Goal: Transaction & Acquisition: Subscribe to service/newsletter

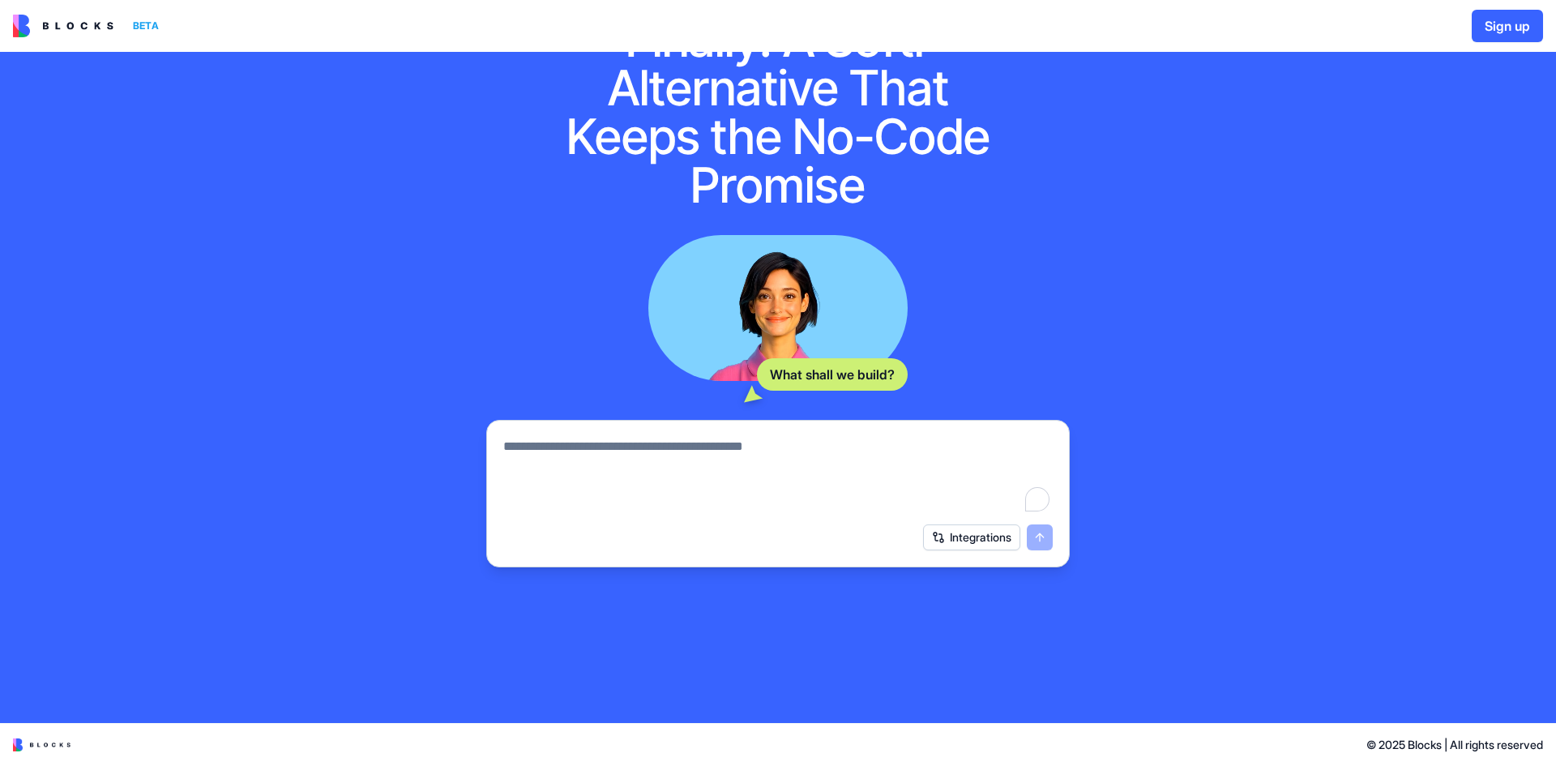
click at [591, 478] on textarea "To enrich screen reader interactions, please activate Accessibility in Grammarl…" at bounding box center [777, 476] width 549 height 78
click at [76, 24] on img at bounding box center [63, 26] width 100 height 23
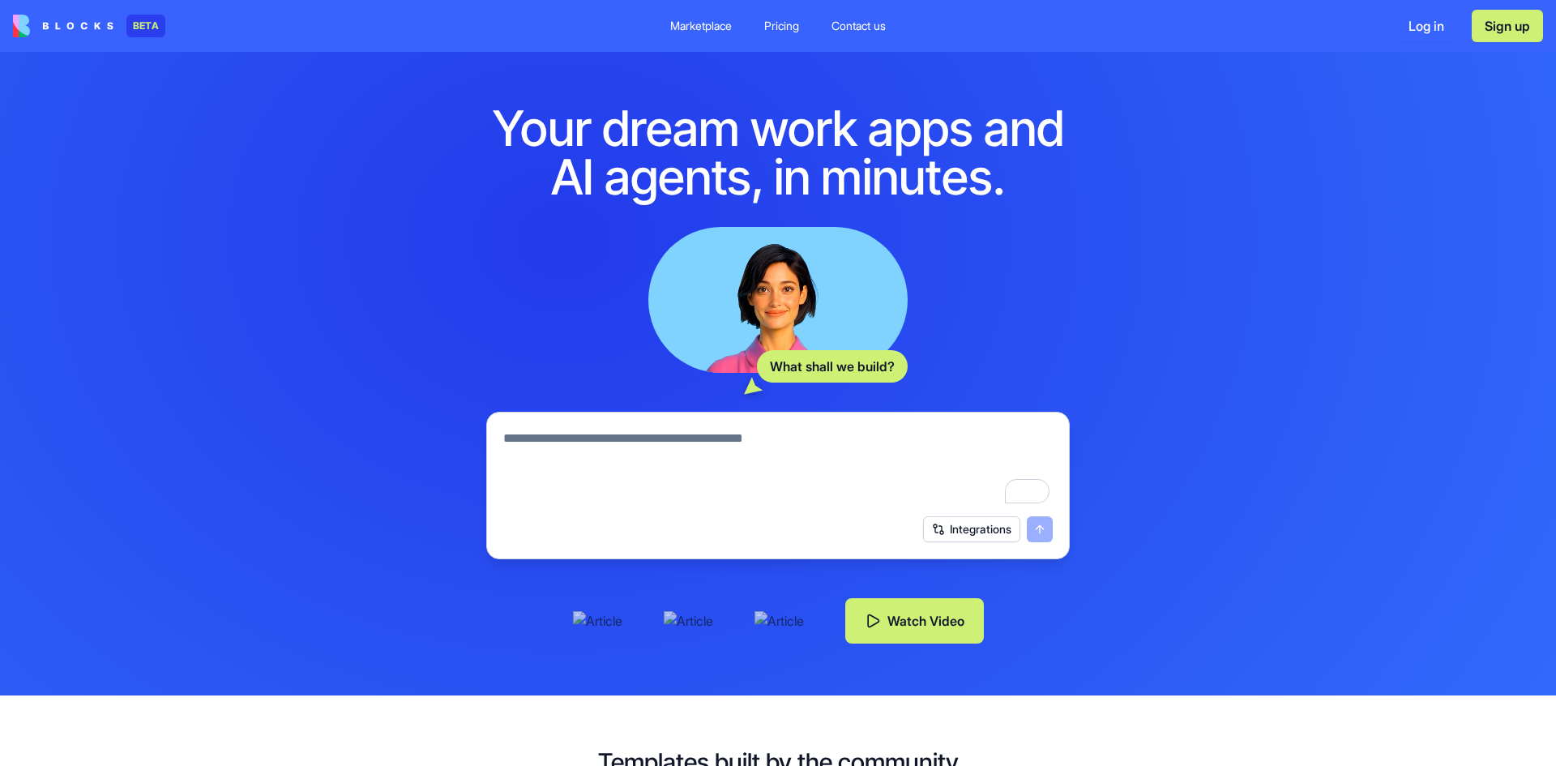
click at [784, 28] on div "Pricing" at bounding box center [781, 26] width 35 height 16
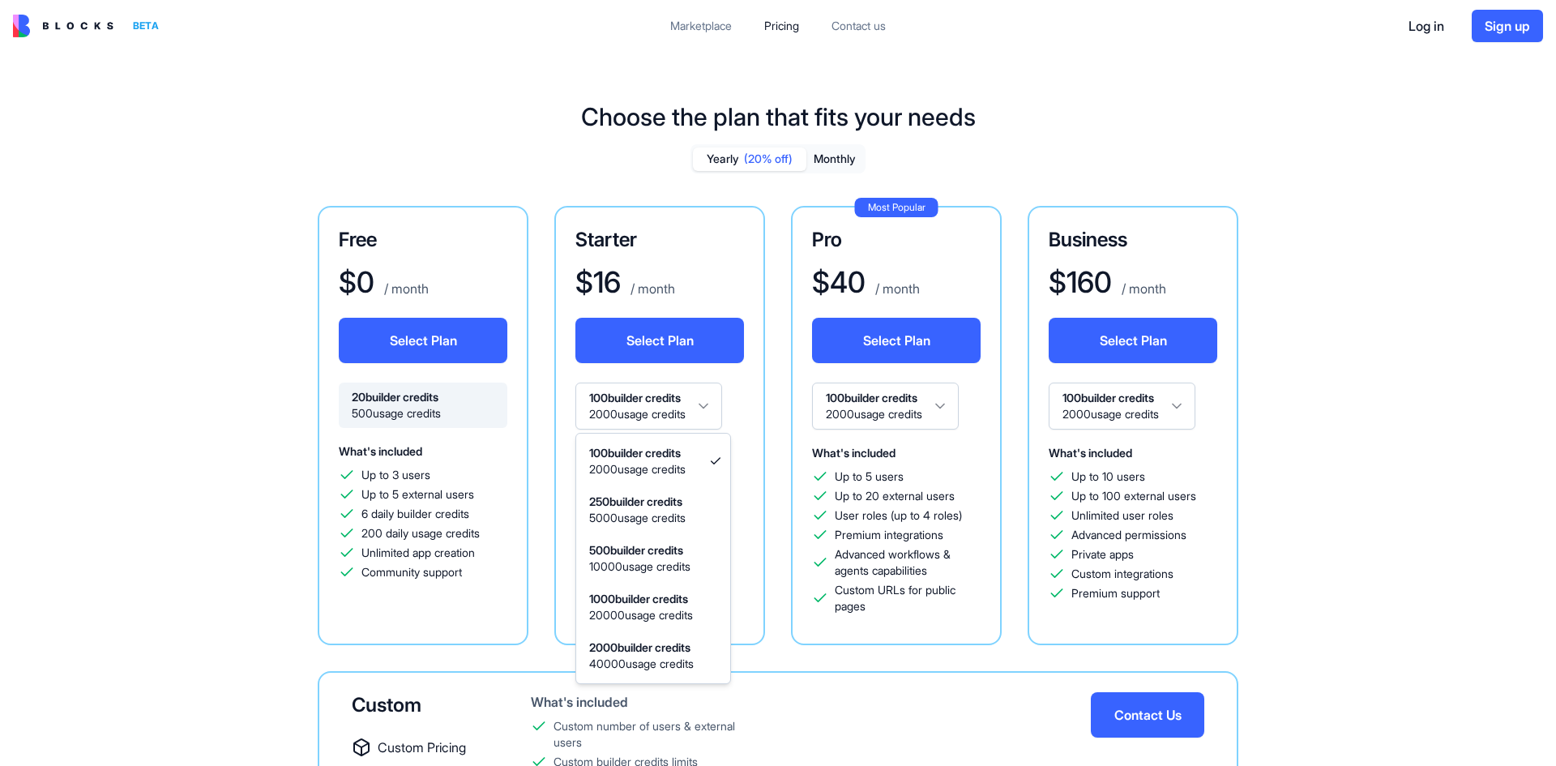
click at [717, 404] on html "BETA Marketplace Pricing Contact us Log in Sign up Choose the plan that fits yo…" at bounding box center [778, 383] width 1556 height 766
click at [711, 404] on html "BETA Marketplace Pricing Contact us Log in Sign up Choose the plan that fits yo…" at bounding box center [778, 383] width 1556 height 766
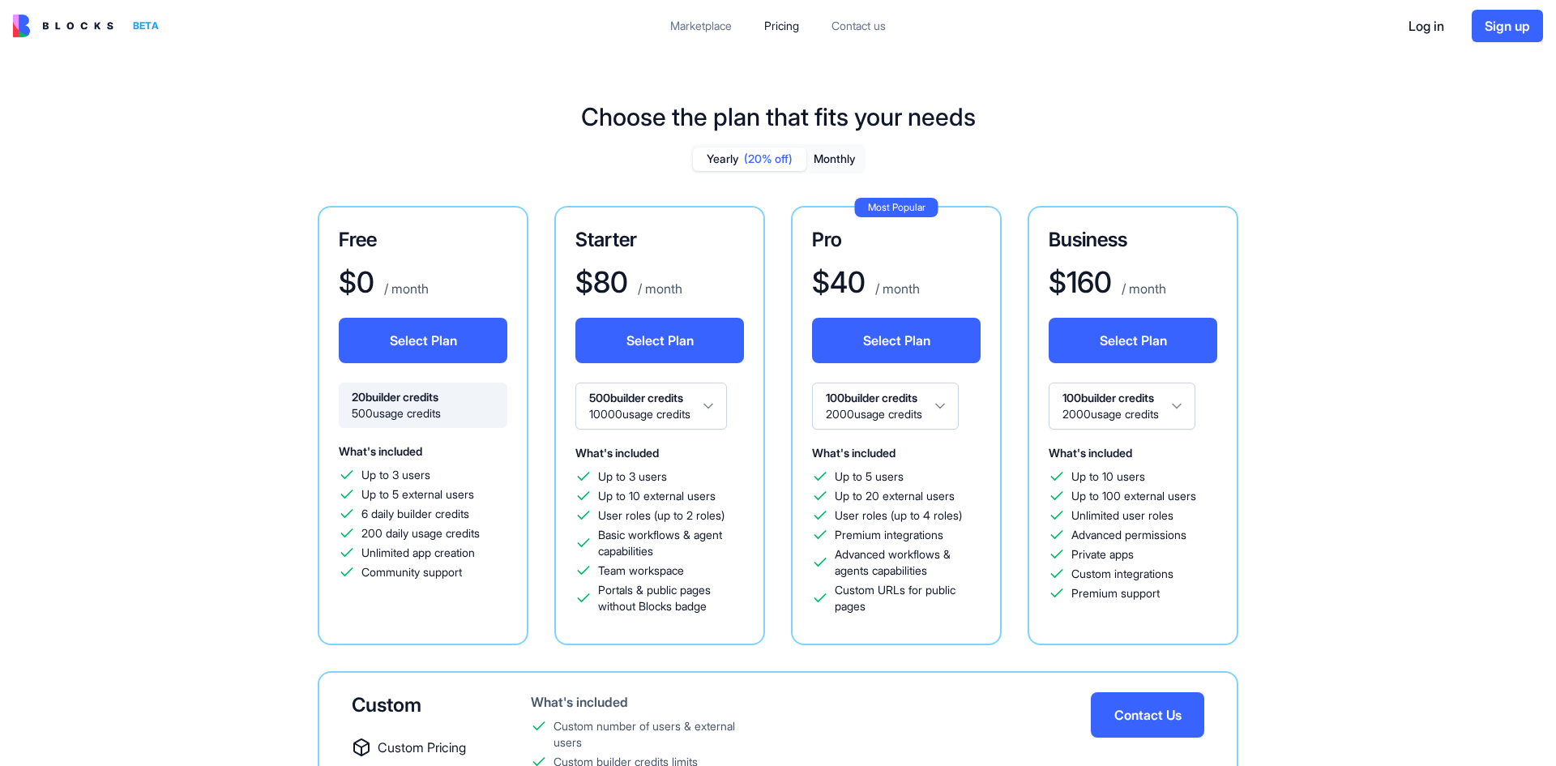
click at [723, 419] on html "BETA Marketplace Pricing Contact us Log in Sign up Choose the plan that fits yo…" at bounding box center [778, 383] width 1556 height 766
click at [711, 410] on html "BETA Marketplace Pricing Contact us Log in Sign up Choose the plan that fits yo…" at bounding box center [778, 383] width 1556 height 766
click at [258, 466] on div "Free $ 0 / month Select Plan 20 builder credits 500 usage credits What's includ…" at bounding box center [777, 547] width 1167 height 682
click at [392, 390] on div "20 builder credits 500 usage credits" at bounding box center [423, 404] width 169 height 45
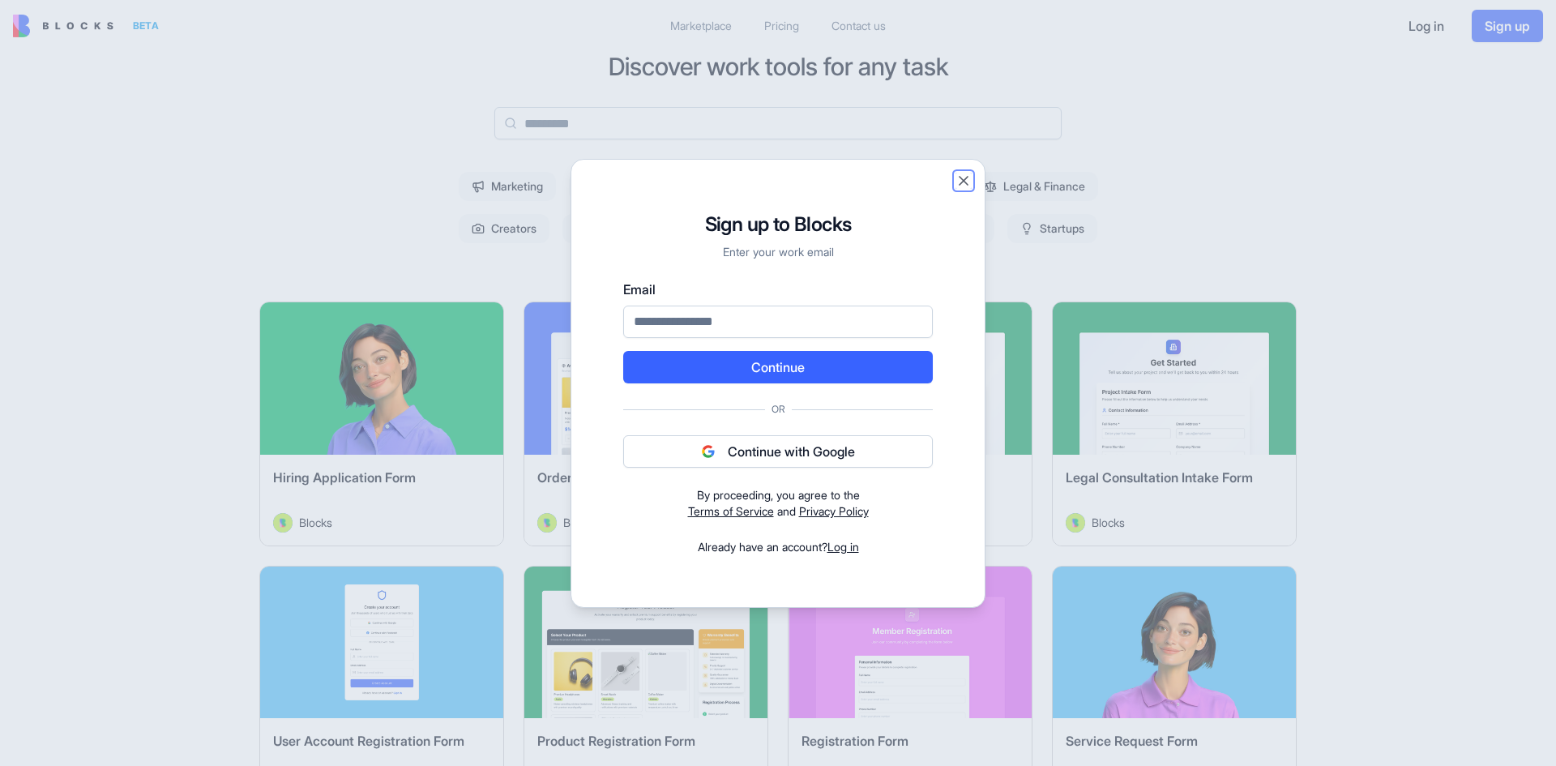
click at [959, 183] on button "Close" at bounding box center [963, 181] width 16 height 16
